Goal: Transaction & Acquisition: Register for event/course

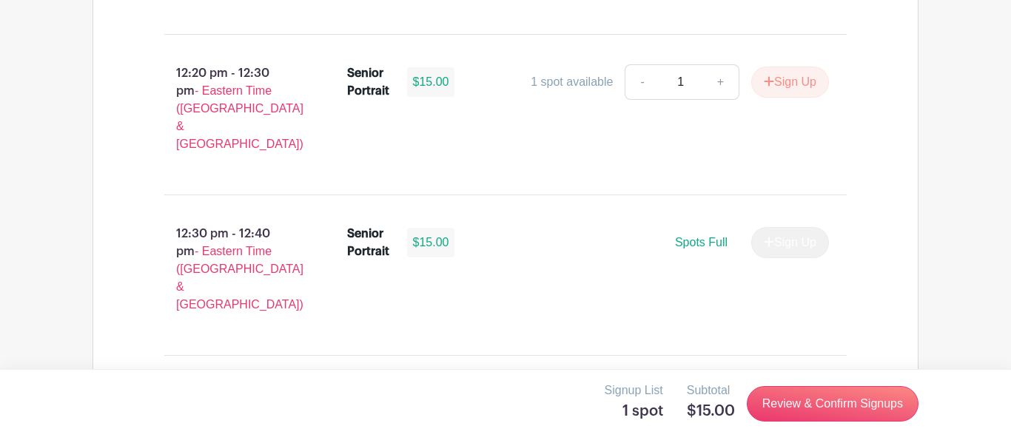
scroll to position [4449, 0]
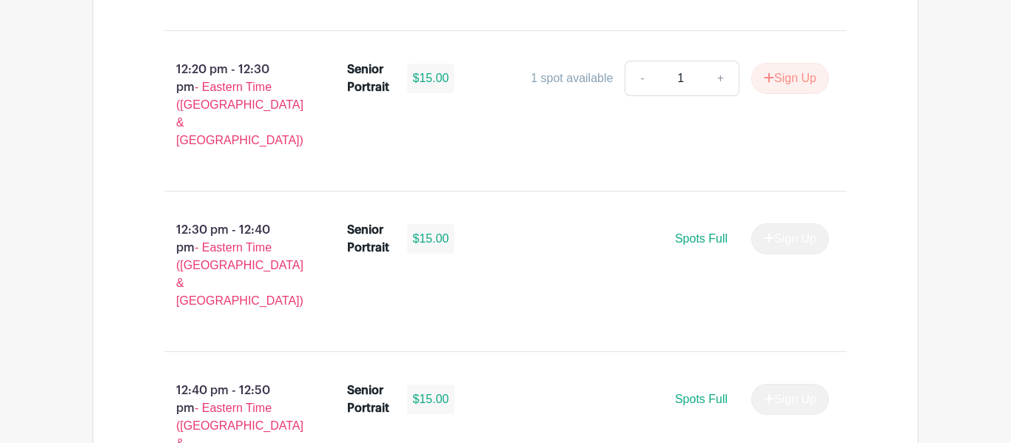
type input "1"
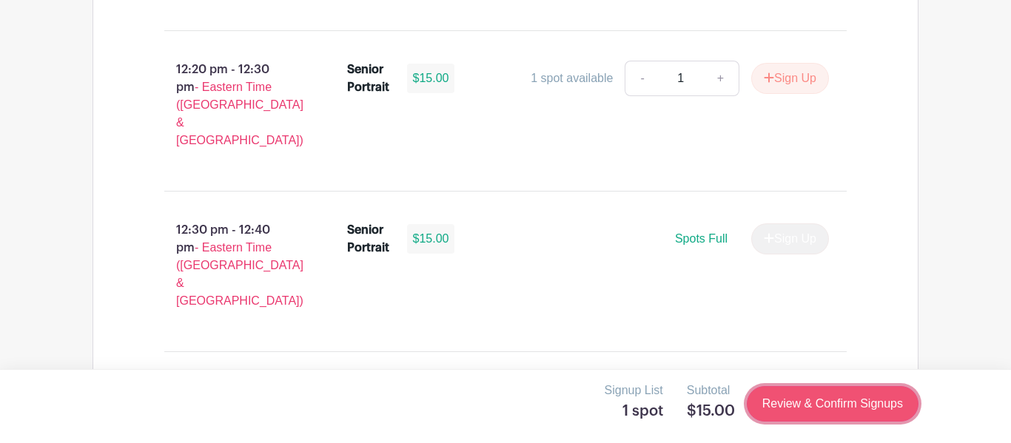
click at [774, 408] on link "Review & Confirm Signups" at bounding box center [833, 404] width 172 height 36
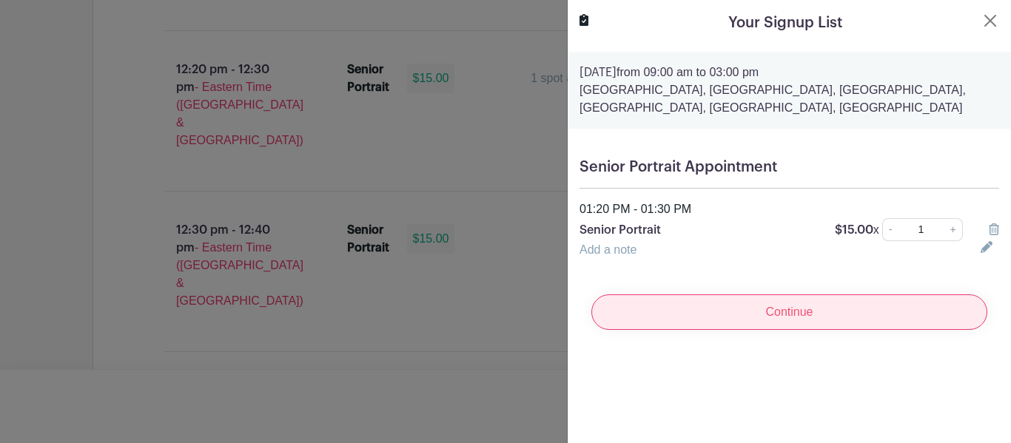
click at [830, 315] on input "Continue" at bounding box center [789, 313] width 396 height 36
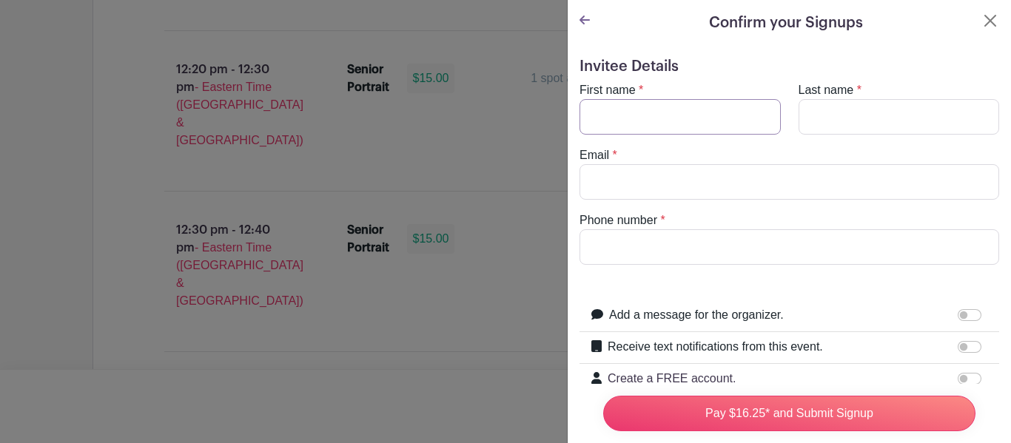
click at [735, 126] on input "First name" at bounding box center [680, 117] width 201 height 36
type input "James"
type input "Sunil"
type input "jamesssunil@gmail.com"
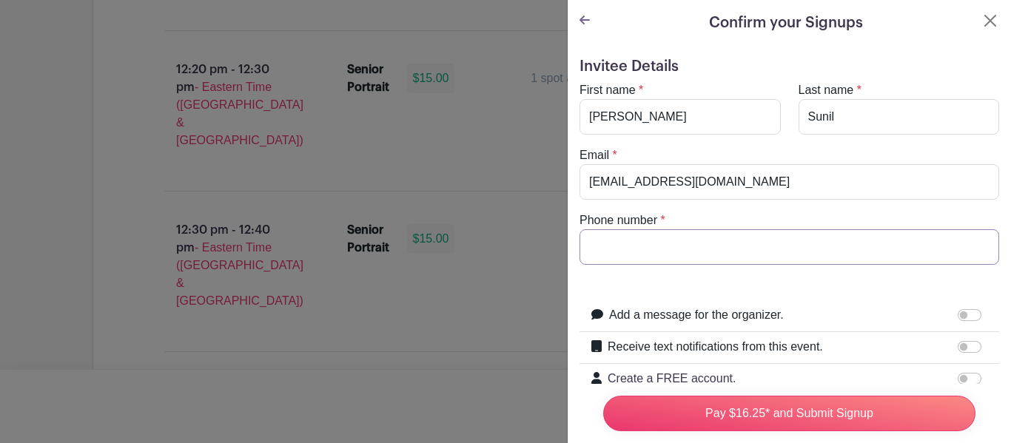
click at [656, 245] on input "Phone number" at bounding box center [790, 247] width 420 height 36
type input "8642059692"
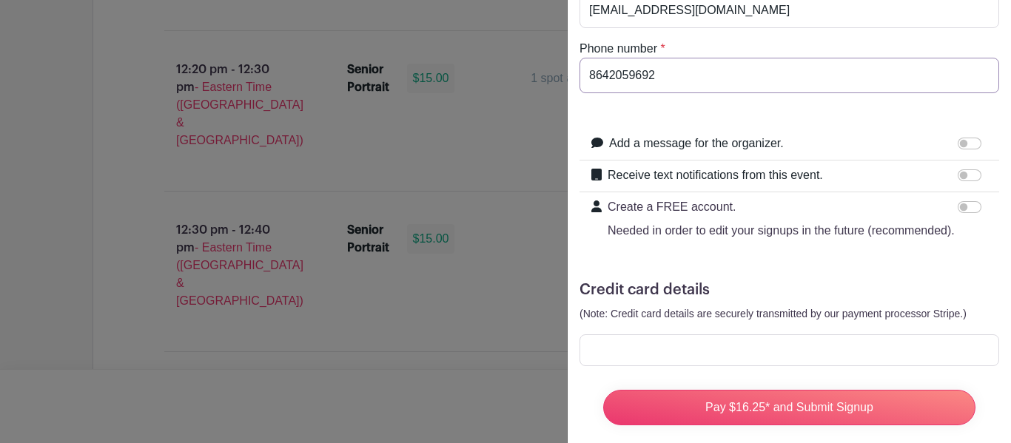
scroll to position [189, 0]
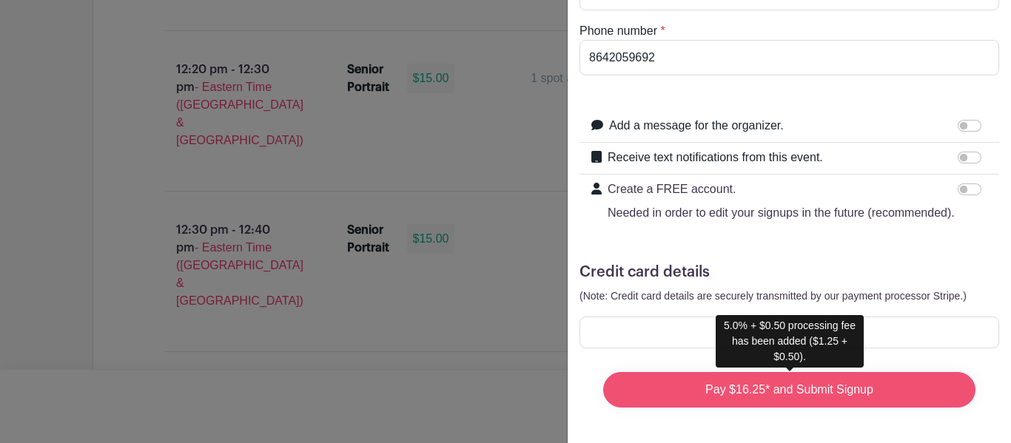
click at [748, 395] on input "Pay $16.25* and Submit Signup" at bounding box center [789, 390] width 372 height 36
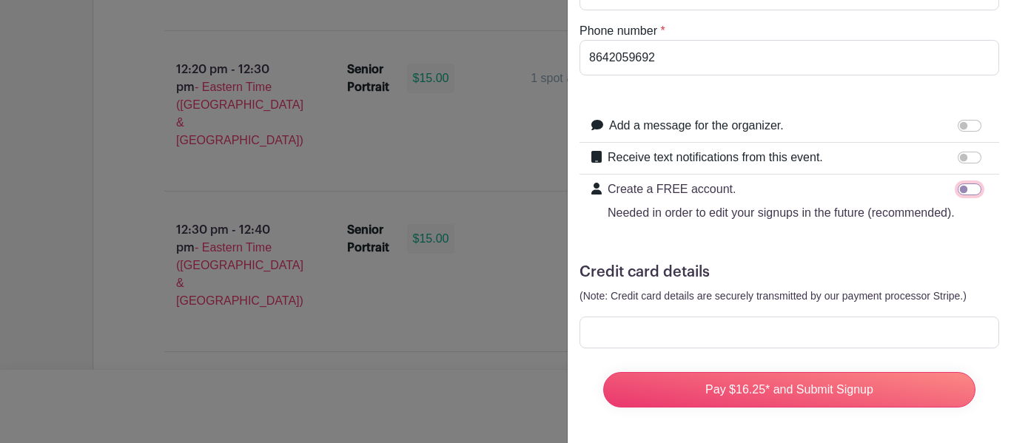
click at [960, 192] on input "Create a FREE account. Needed in order to edit your signups in the future (reco…" at bounding box center [970, 190] width 24 height 12
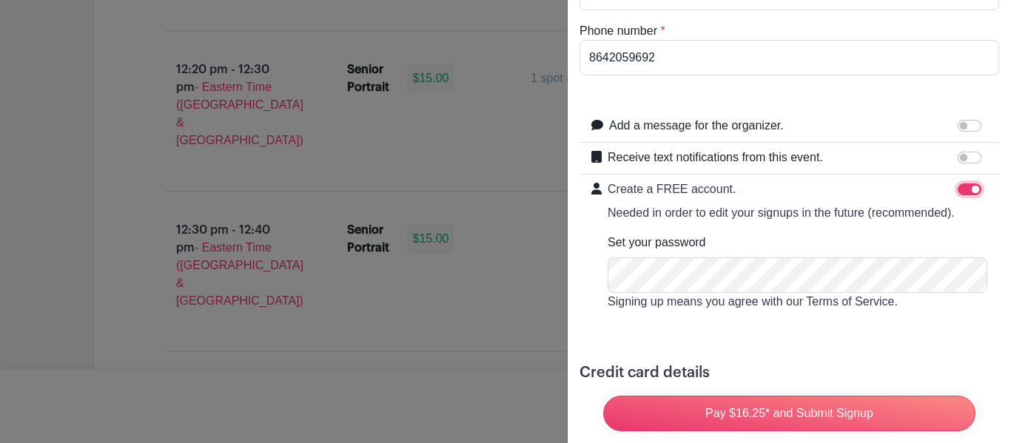
click at [959, 193] on input "Create a FREE account. Needed in order to edit your signups in the future (reco…" at bounding box center [970, 190] width 24 height 12
checkbox input "false"
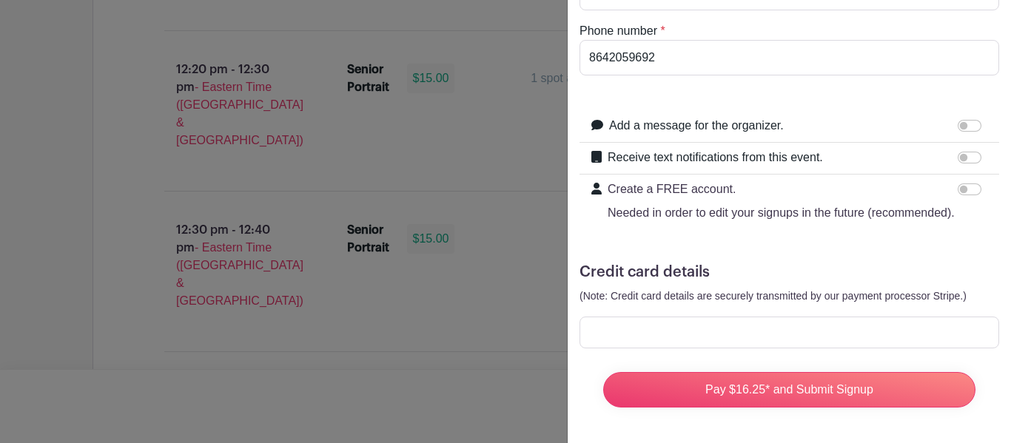
click at [470, 298] on div at bounding box center [505, 221] width 1011 height 443
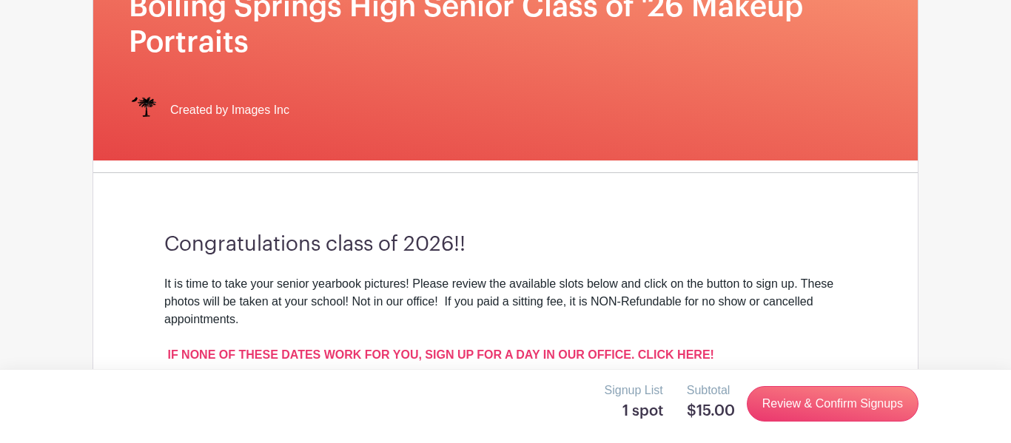
scroll to position [0, 0]
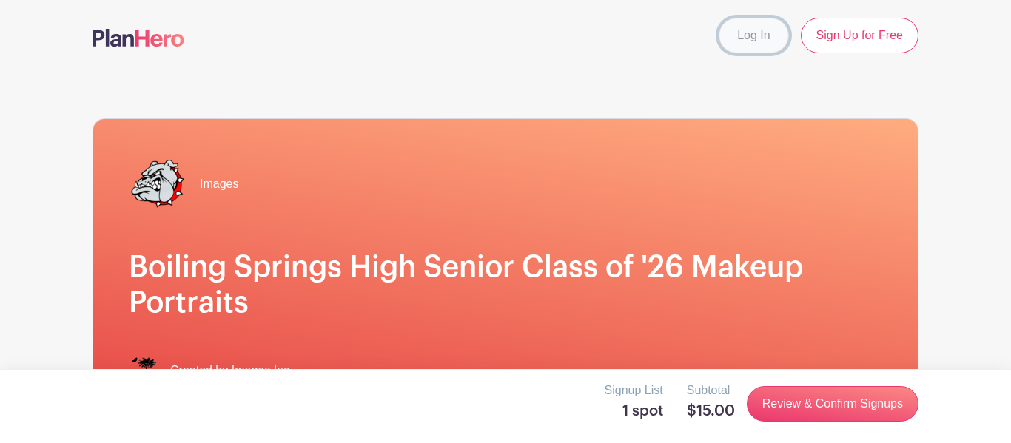
click at [760, 41] on link "Log In" at bounding box center [754, 36] width 70 height 36
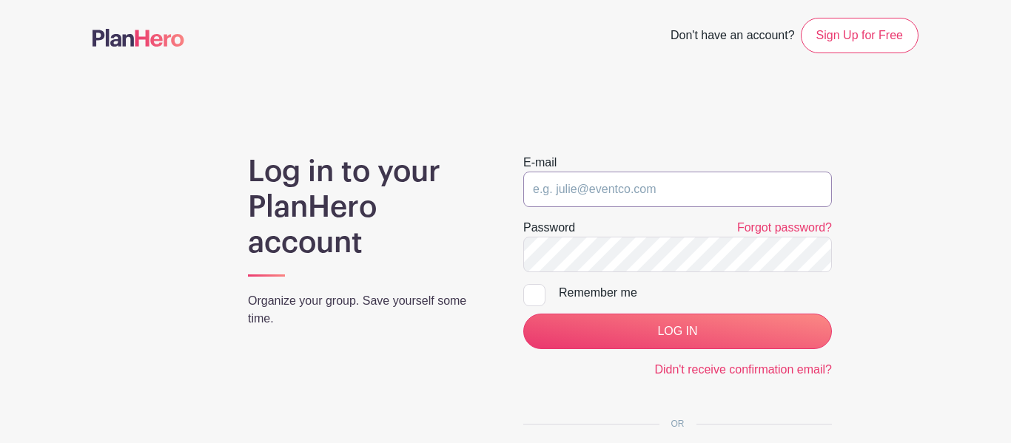
click at [558, 182] on input "email" at bounding box center [677, 190] width 309 height 36
type input "jamessunilalapatt@gmail.com"
click at [523, 314] on input "LOG IN" at bounding box center [677, 332] width 309 height 36
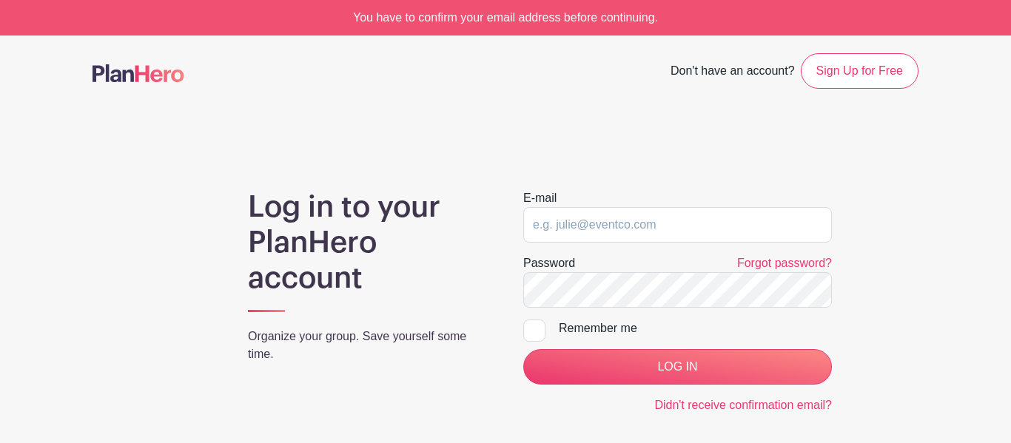
scroll to position [192, 0]
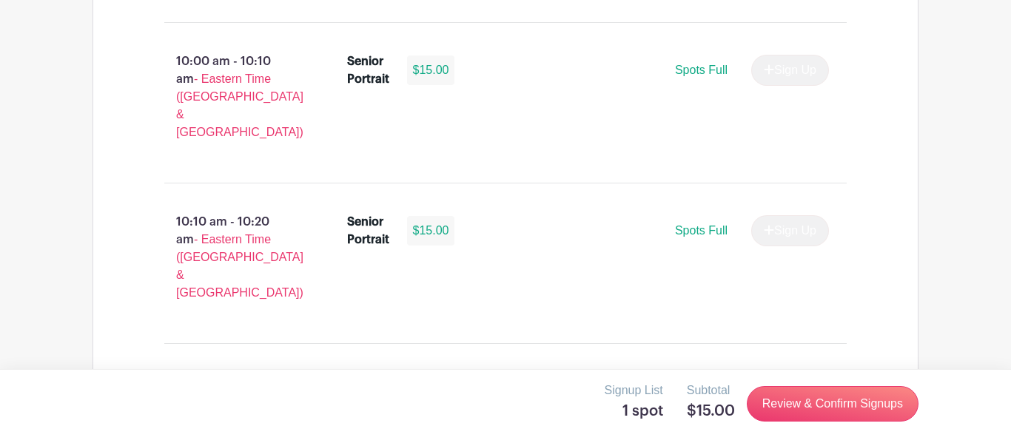
scroll to position [2194, 0]
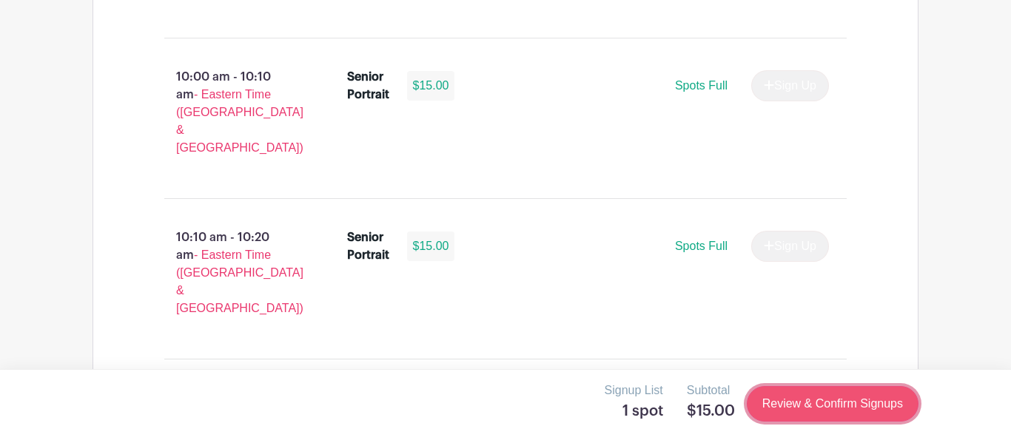
click at [772, 413] on link "Review & Confirm Signups" at bounding box center [833, 404] width 172 height 36
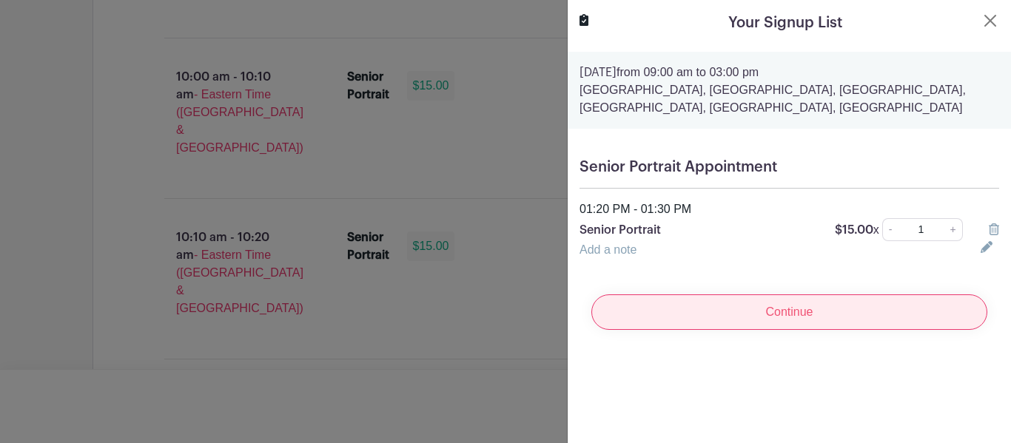
click at [741, 320] on input "Continue" at bounding box center [789, 313] width 396 height 36
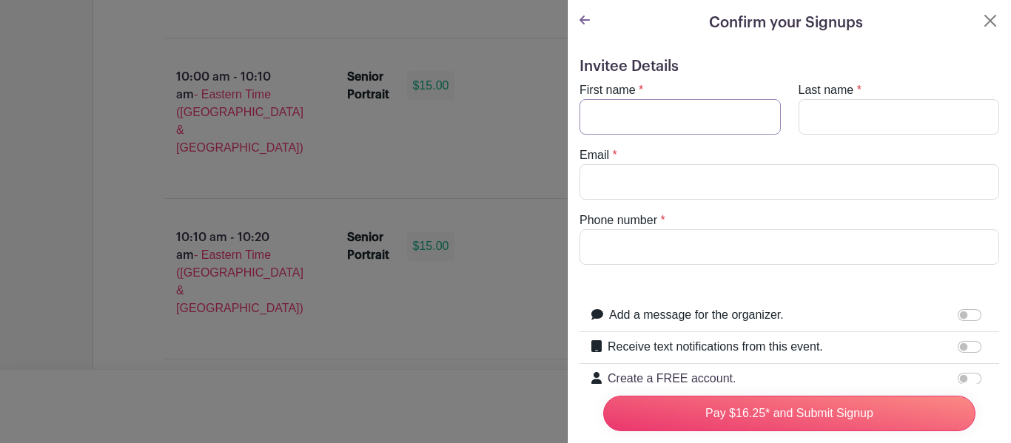
click at [693, 110] on input "First name" at bounding box center [680, 117] width 201 height 36
type input "James"
type input "Sunil"
type input "jamesssunil@gmail.com"
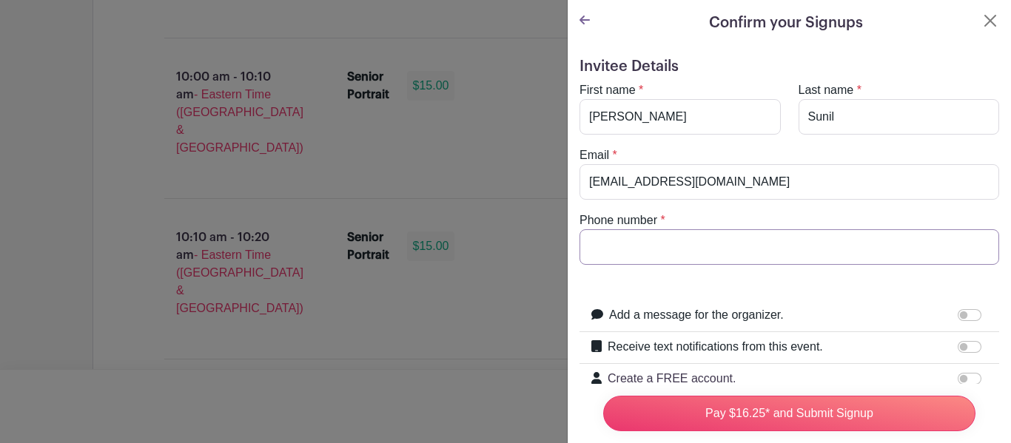
click at [622, 239] on input "Phone number" at bounding box center [790, 247] width 420 height 36
type input "8642059692"
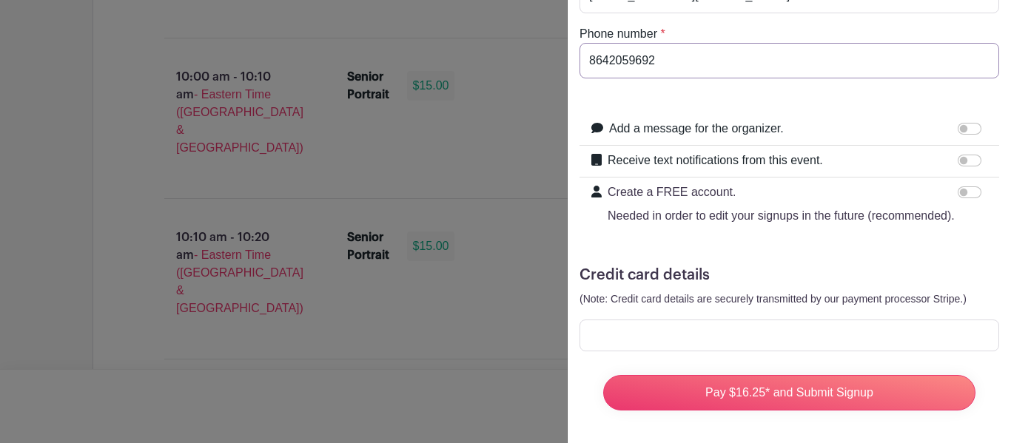
scroll to position [189, 0]
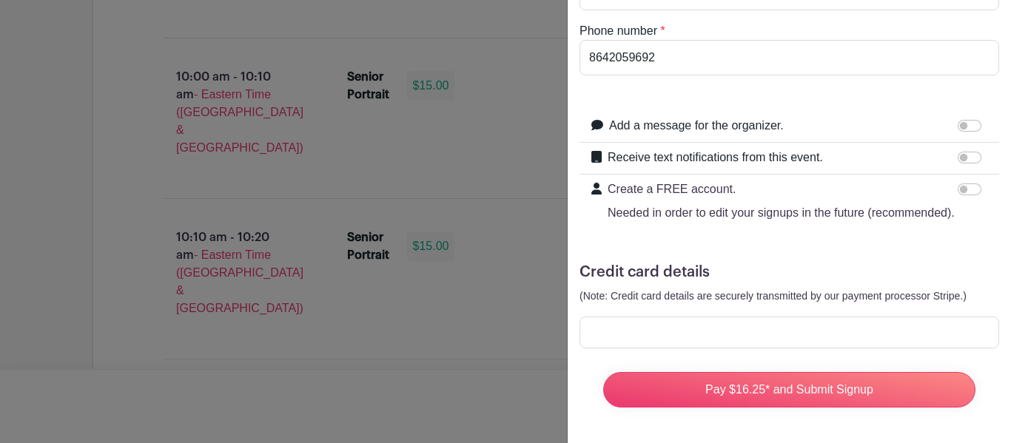
click at [715, 324] on div at bounding box center [790, 333] width 420 height 32
click at [859, 269] on h5 "Credit card details" at bounding box center [790, 272] width 420 height 18
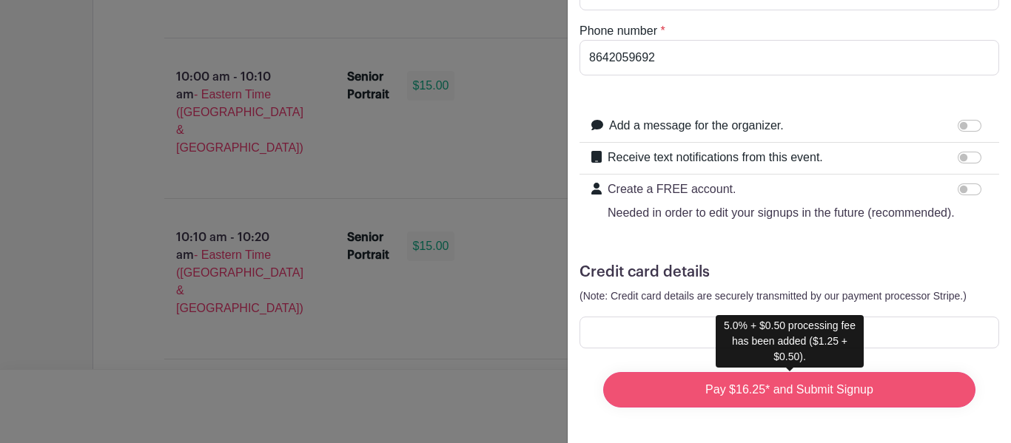
click at [822, 392] on input "Pay $16.25* and Submit Signup" at bounding box center [789, 390] width 372 height 36
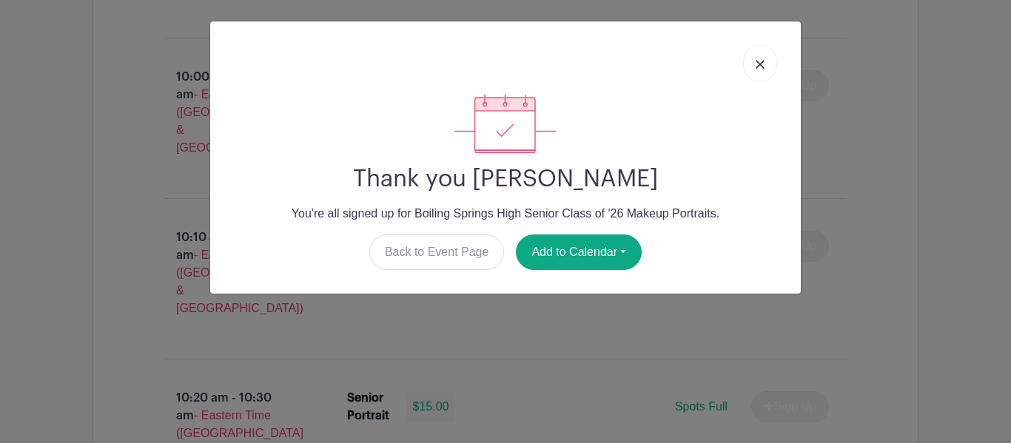
click at [758, 61] on img at bounding box center [760, 64] width 9 height 9
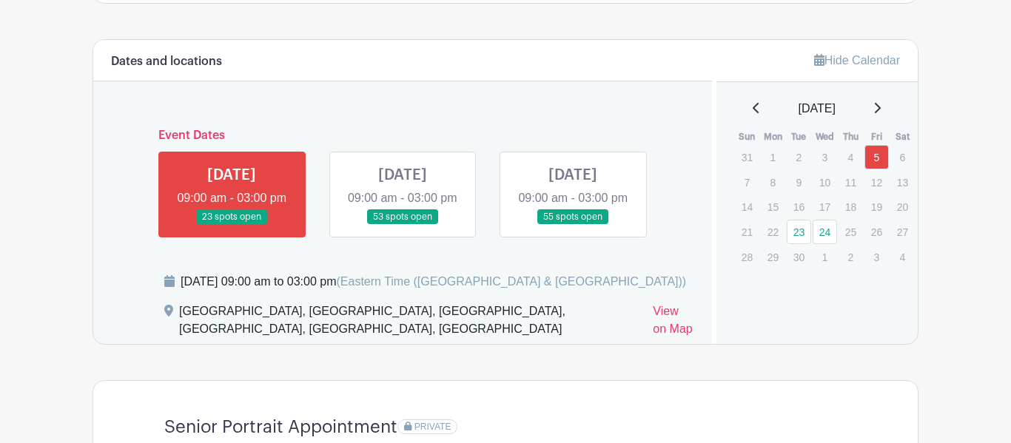
scroll to position [828, 0]
